Goal: Find specific page/section: Find specific page/section

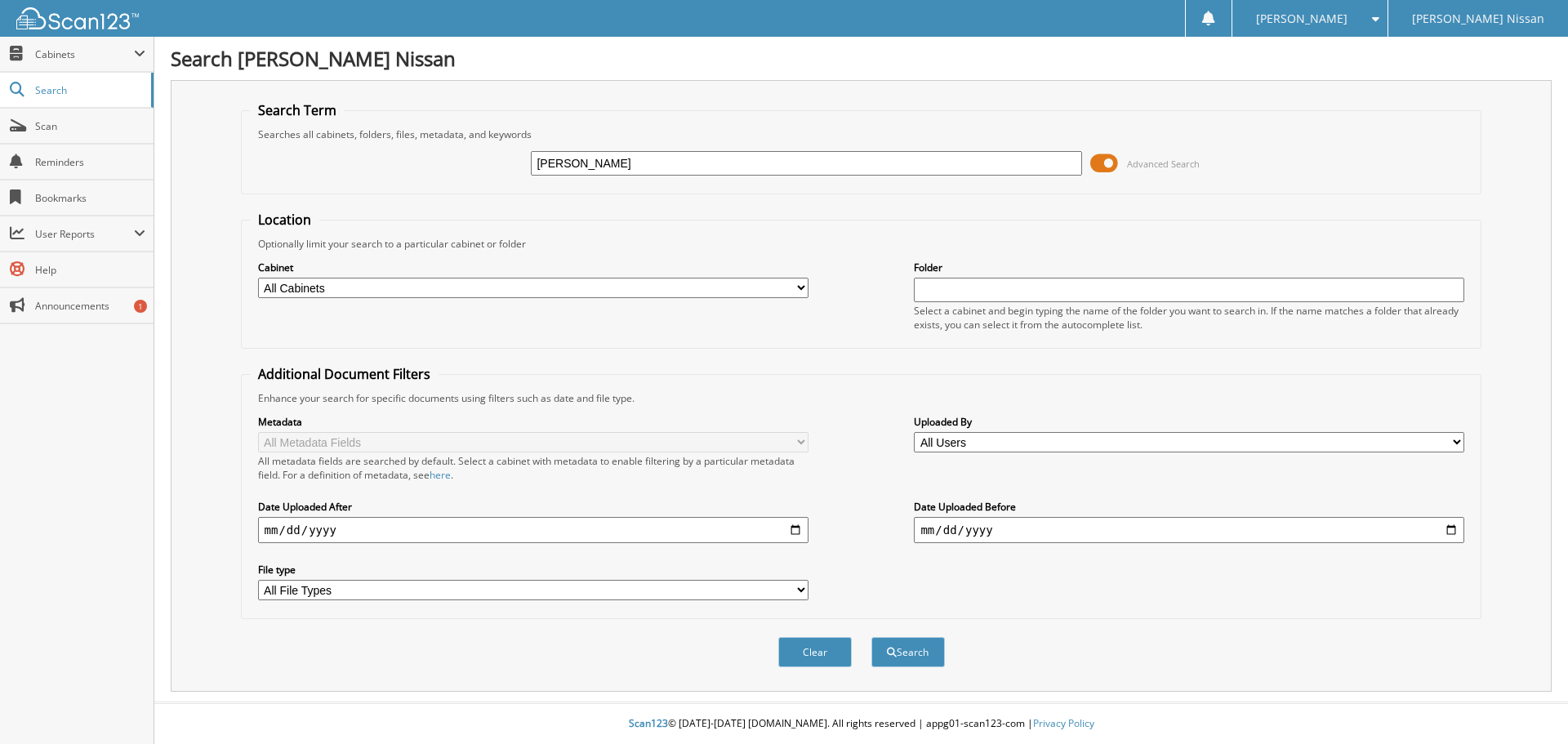
type input "COLLETT"
click at [872, 637] on button "Search" at bounding box center [908, 652] width 74 height 31
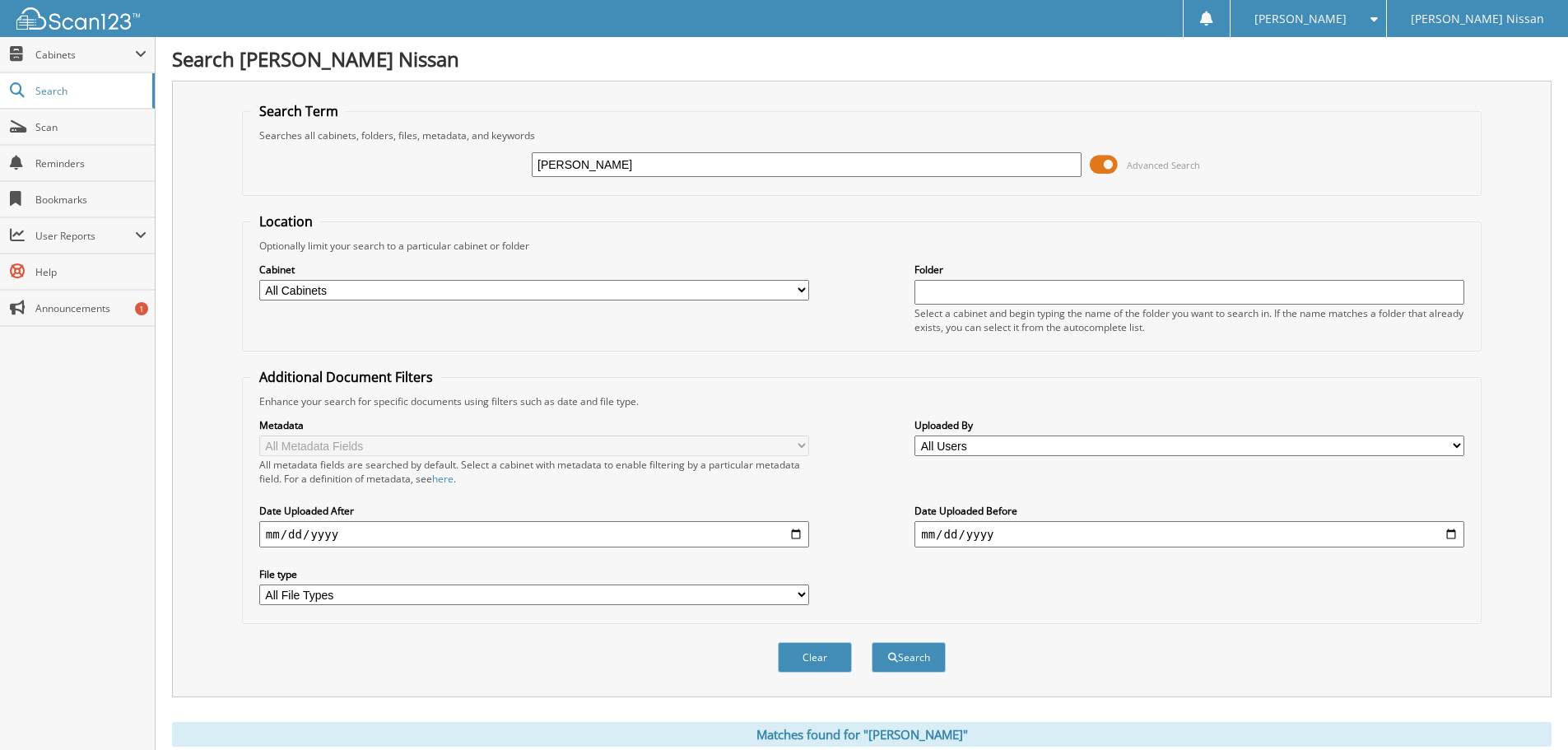
click at [1118, 170] on span at bounding box center [1104, 165] width 28 height 25
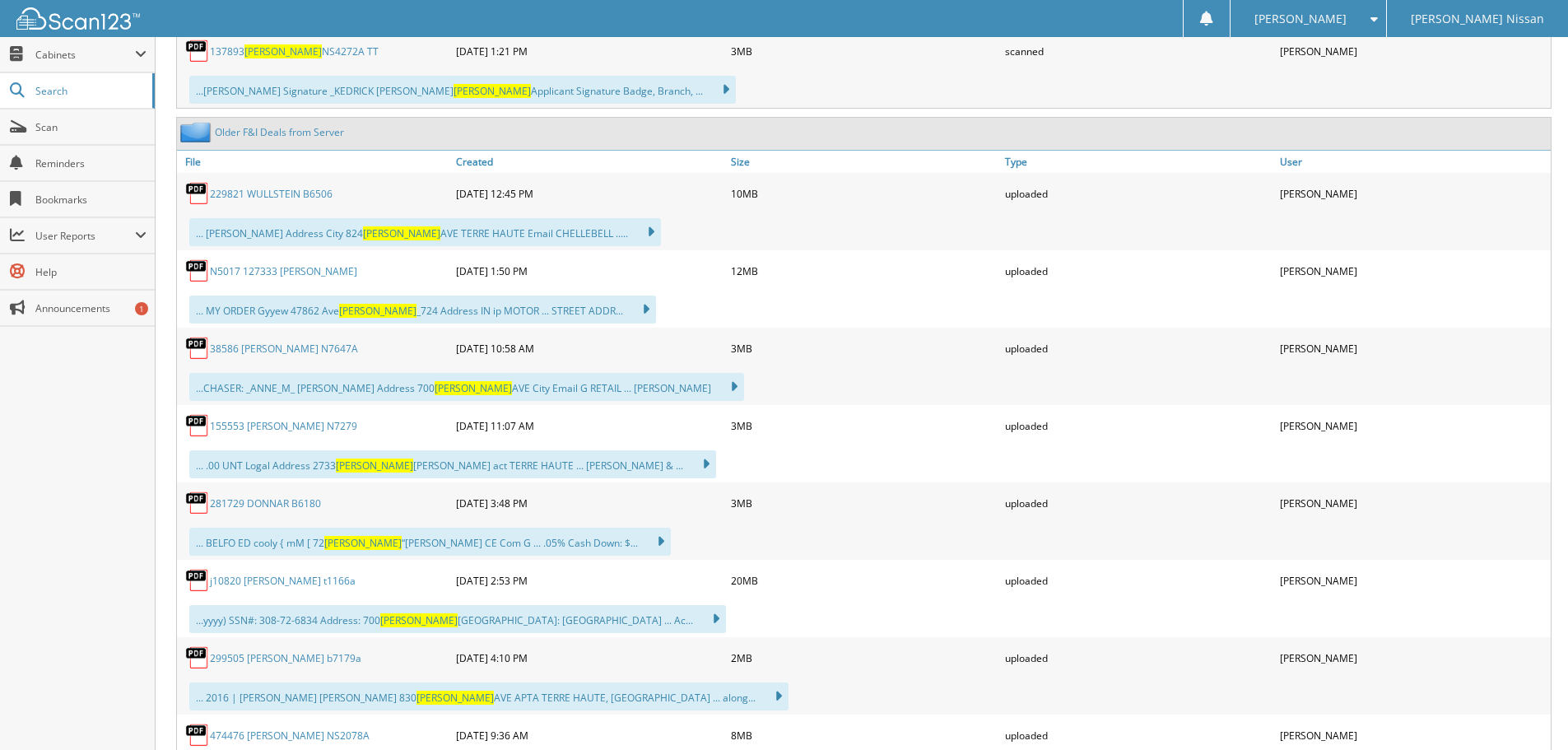
scroll to position [165, 0]
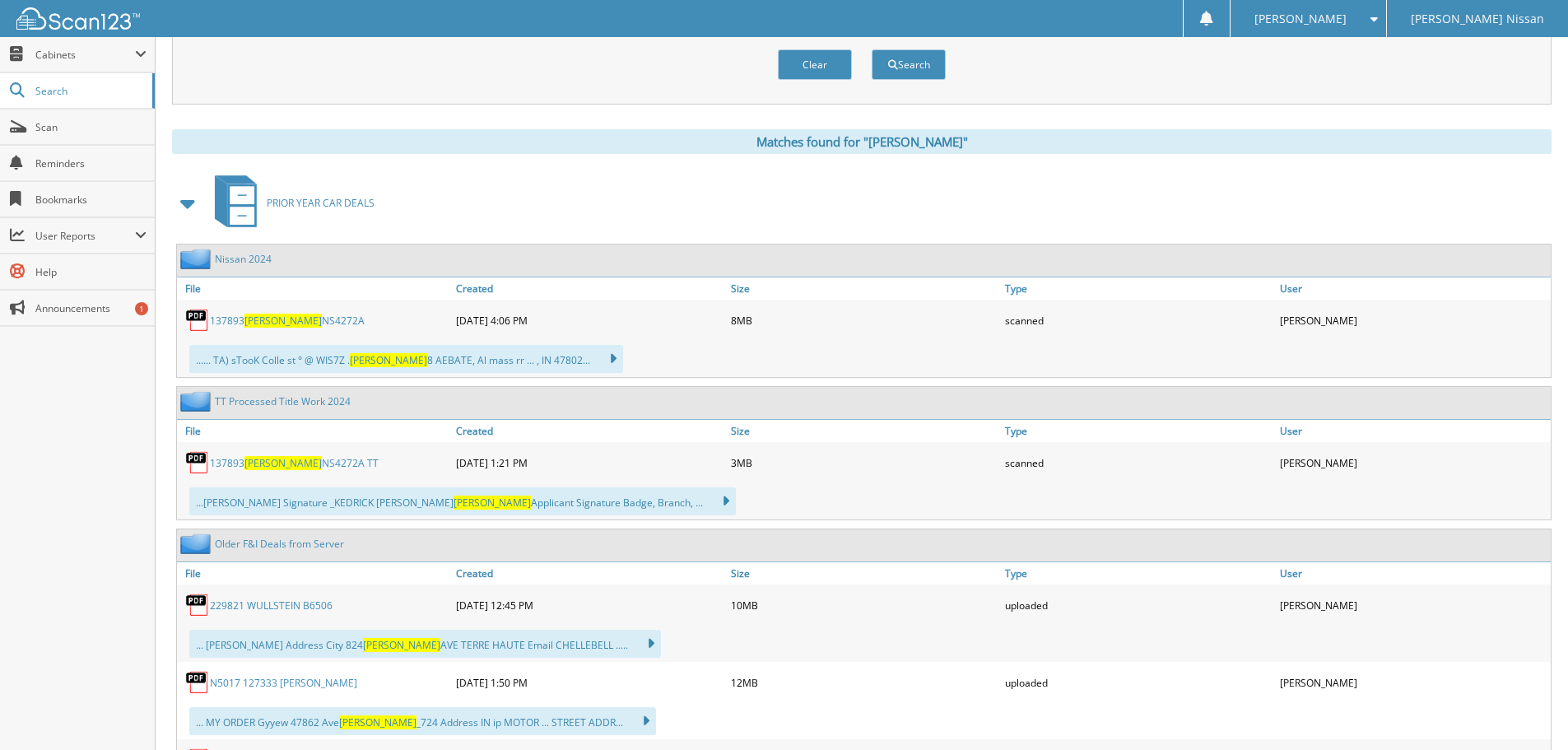
click at [296, 318] on link "137893 [PERSON_NAME] NS4272A" at bounding box center [287, 320] width 155 height 14
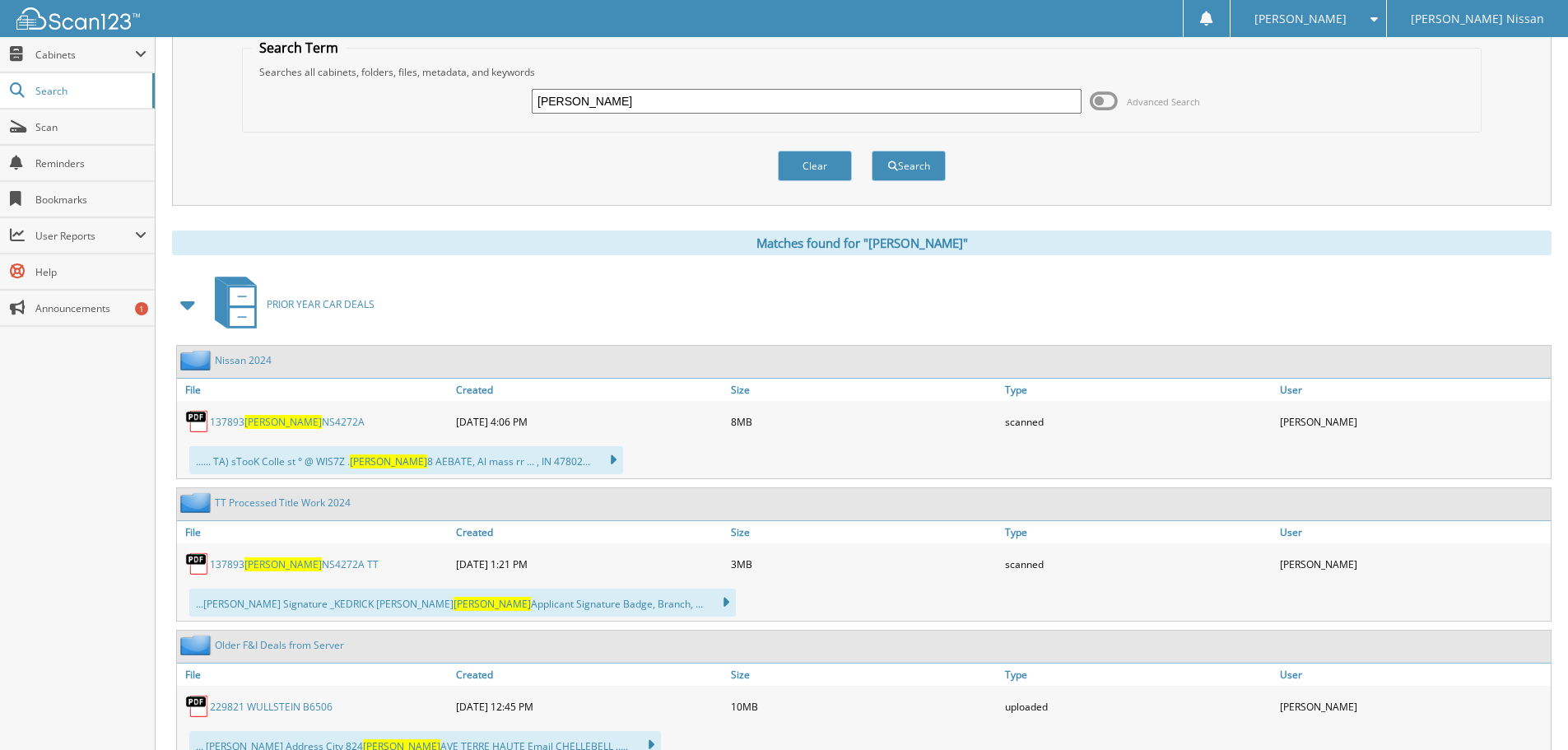
scroll to position [0, 0]
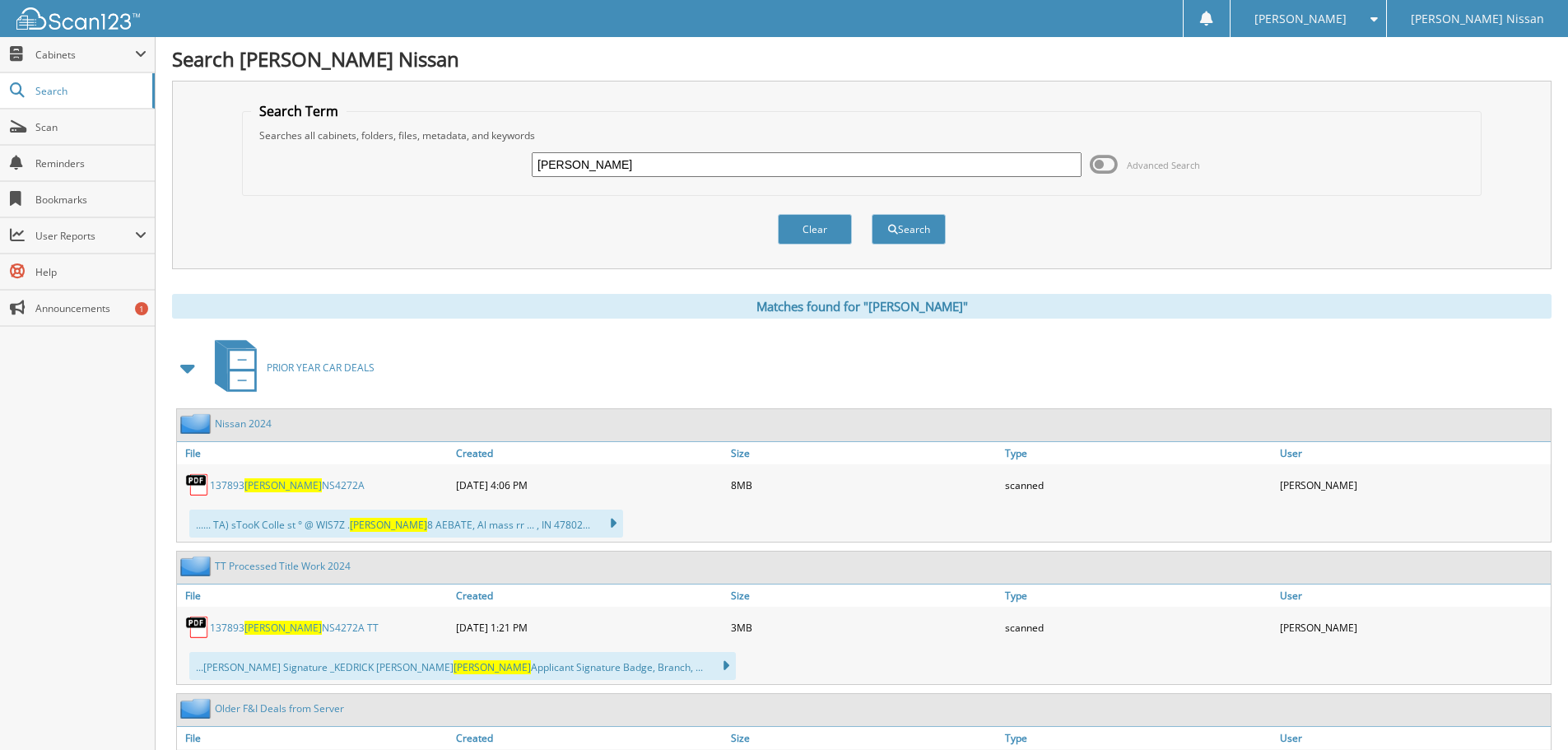
click at [610, 160] on input "[PERSON_NAME]" at bounding box center [807, 165] width 550 height 25
paste input "HY5535"
type input "HY5535"
click at [872, 214] on button "Search" at bounding box center [908, 229] width 74 height 31
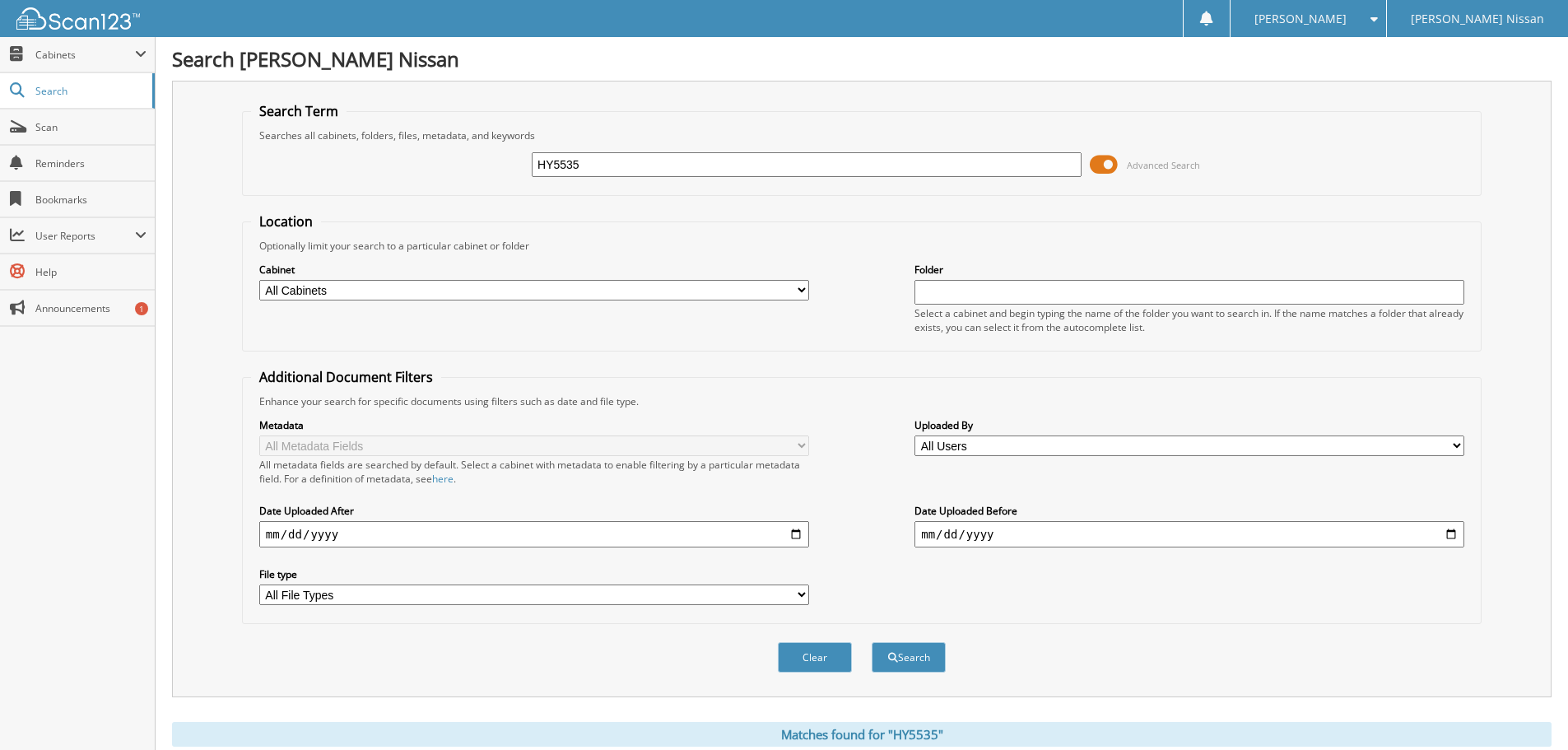
click at [1118, 154] on span at bounding box center [1104, 165] width 28 height 25
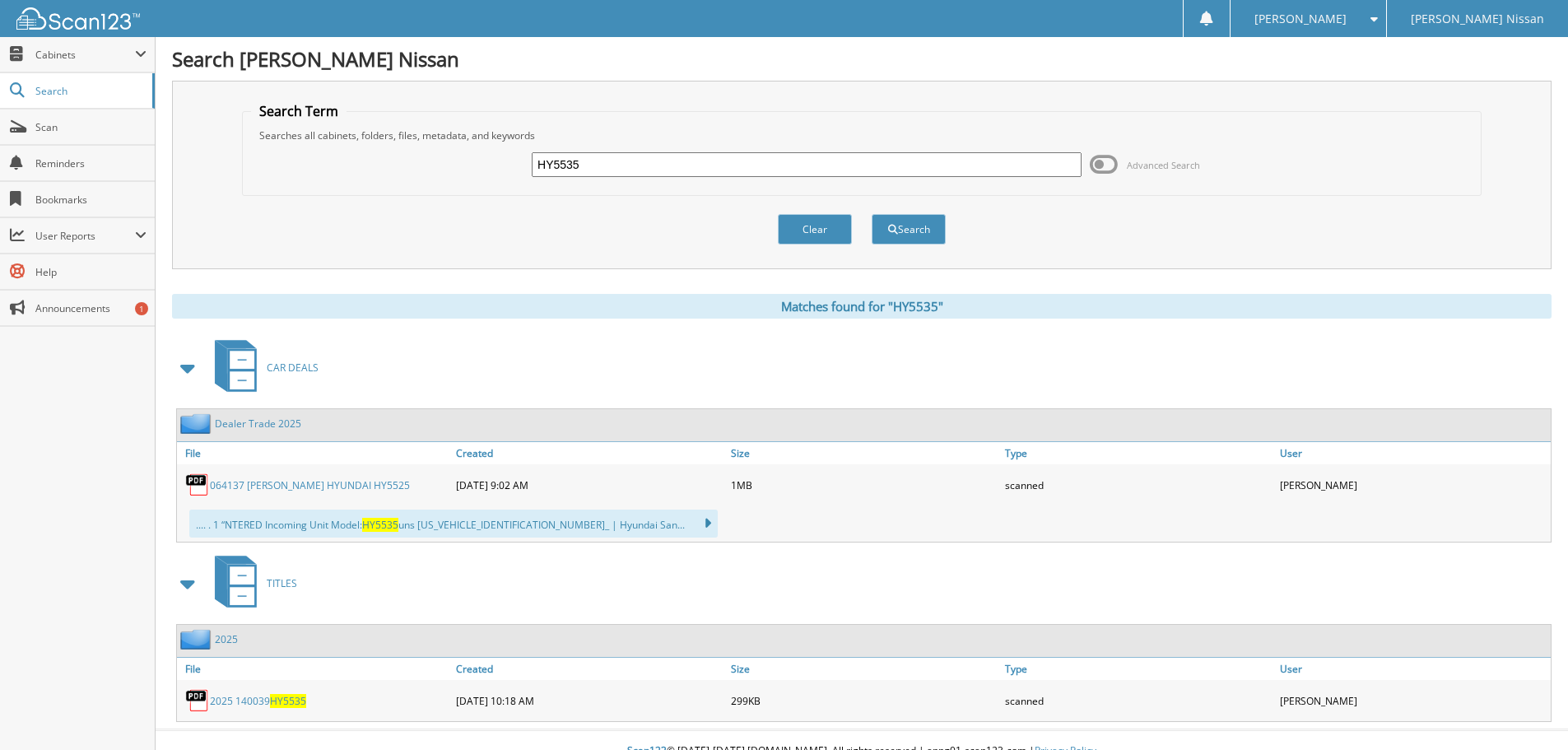
scroll to position [22, 0]
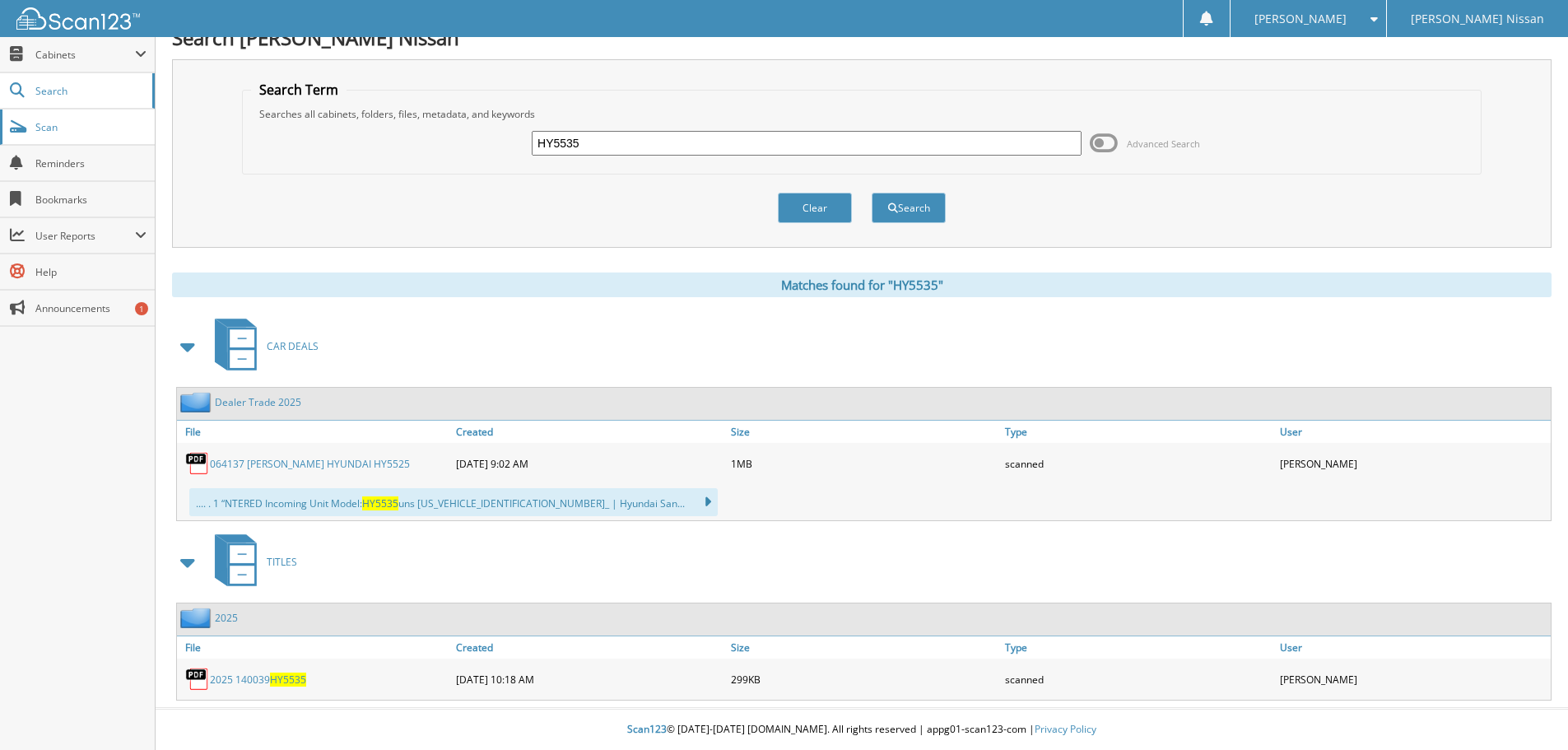
click at [69, 127] on span "Scan" at bounding box center [91, 127] width 111 height 14
